Goal: Use online tool/utility: Utilize a website feature to perform a specific function

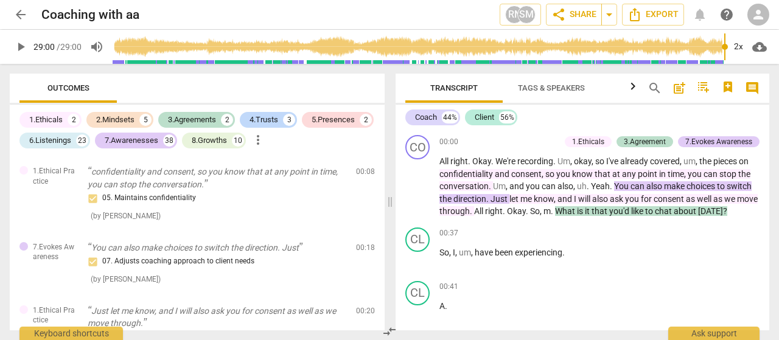
scroll to position [8580, 0]
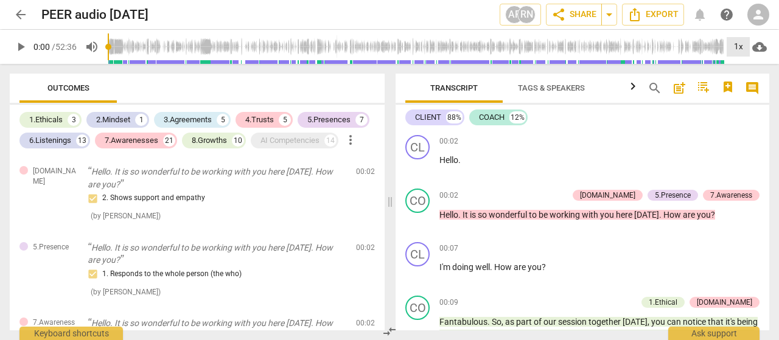
click at [734, 47] on div "1x" at bounding box center [738, 46] width 23 height 19
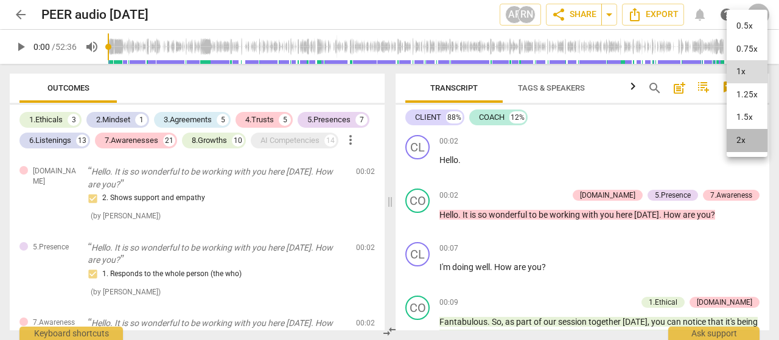
click at [741, 136] on li "2x" at bounding box center [747, 140] width 41 height 23
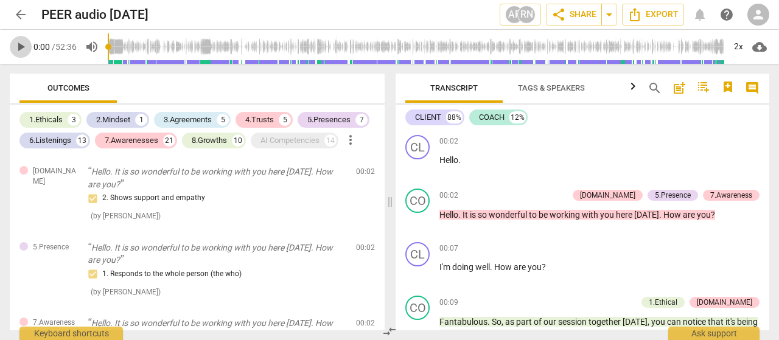
click at [17, 47] on span "play_arrow" at bounding box center [20, 47] width 15 height 15
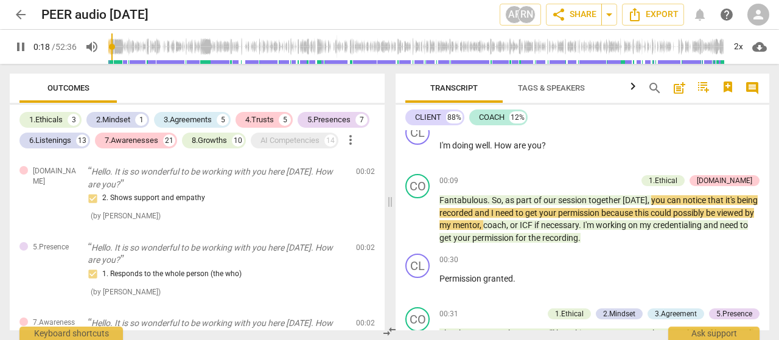
scroll to position [183, 0]
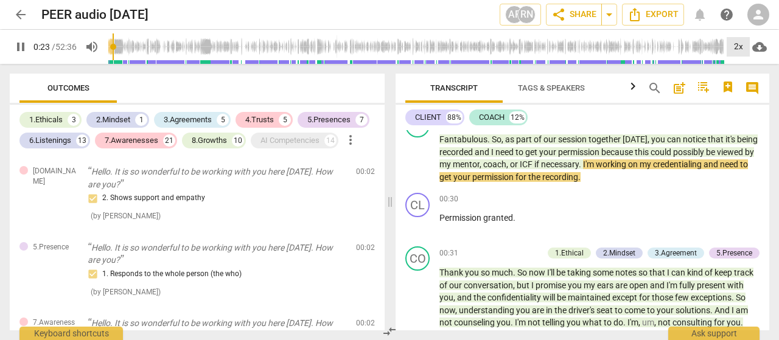
click at [734, 47] on div "2x" at bounding box center [738, 46] width 23 height 19
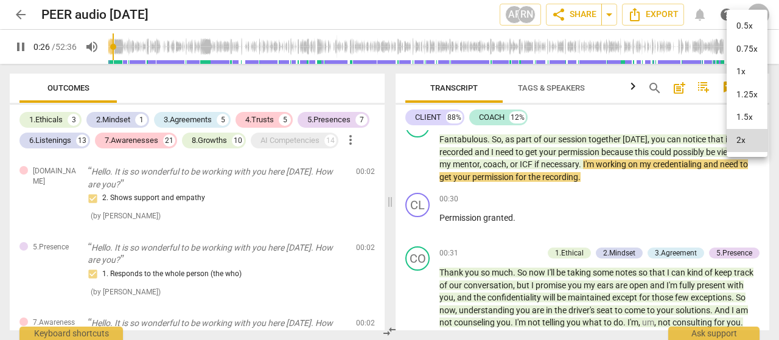
click at [742, 74] on li "1x" at bounding box center [747, 71] width 41 height 23
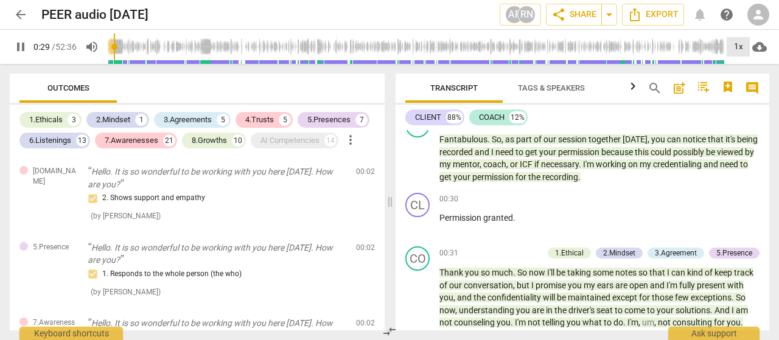
click at [736, 48] on div "1x" at bounding box center [738, 46] width 23 height 19
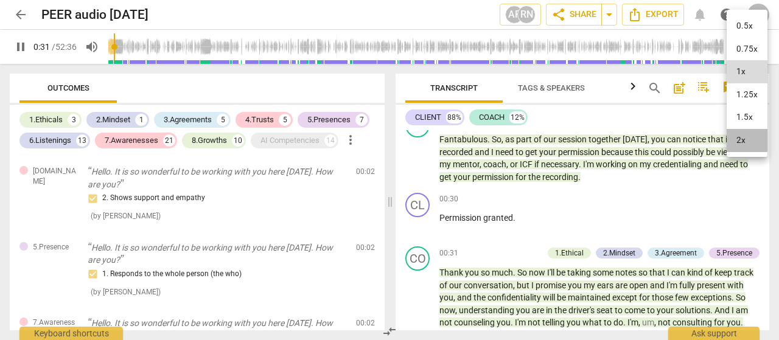
click at [742, 139] on li "2x" at bounding box center [747, 140] width 41 height 23
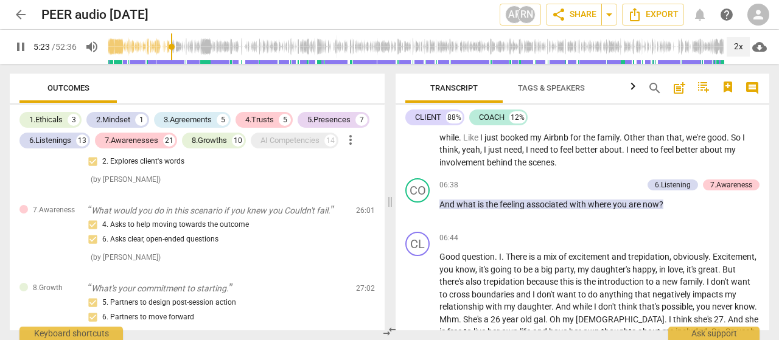
scroll to position [884, 0]
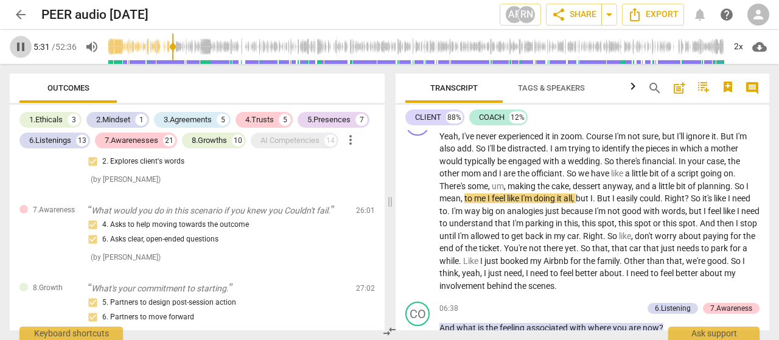
click at [18, 46] on span "pause" at bounding box center [20, 47] width 15 height 15
type input "332"
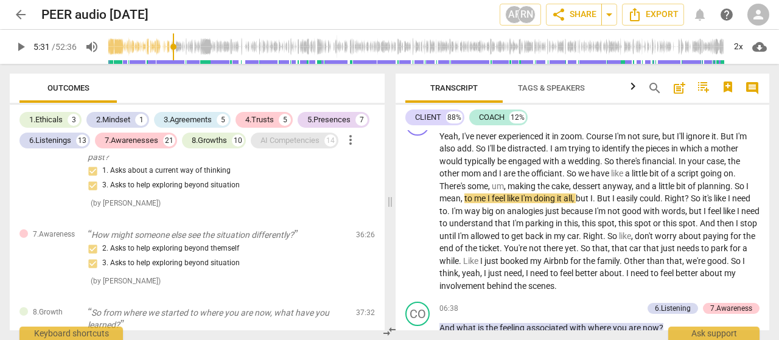
scroll to position [4199, 0]
